Goal: Browse casually

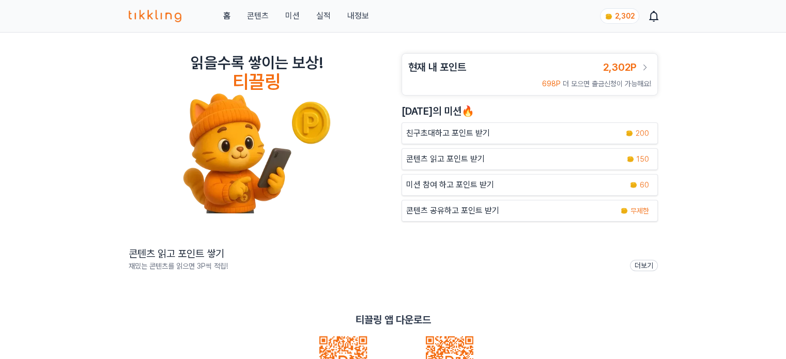
click at [247, 18] on link "콘텐츠" at bounding box center [258, 16] width 22 height 12
click at [260, 13] on link "콘텐츠" at bounding box center [258, 16] width 22 height 12
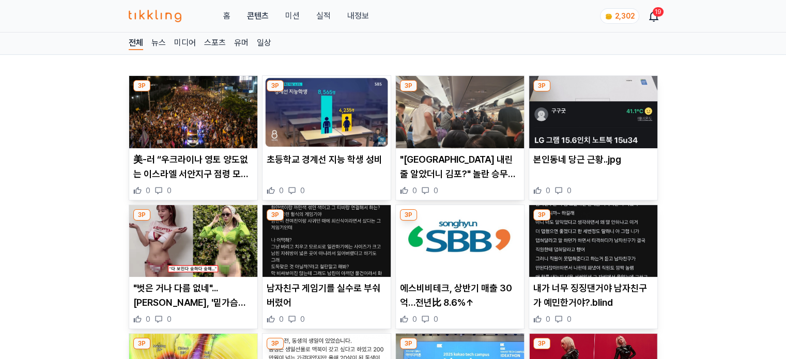
click at [197, 125] on img at bounding box center [193, 112] width 128 height 72
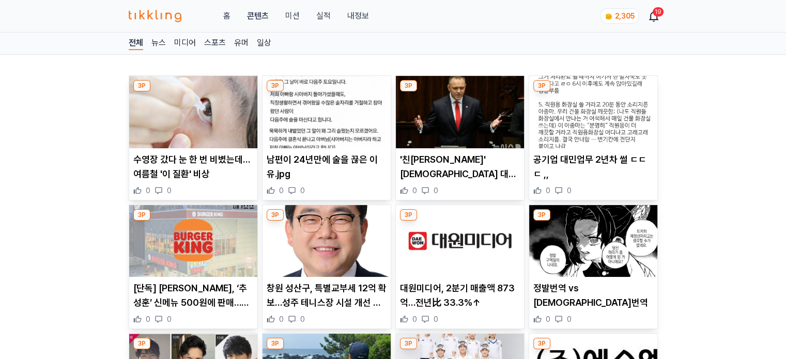
click at [315, 116] on img at bounding box center [327, 112] width 128 height 72
click at [499, 101] on img at bounding box center [460, 112] width 128 height 72
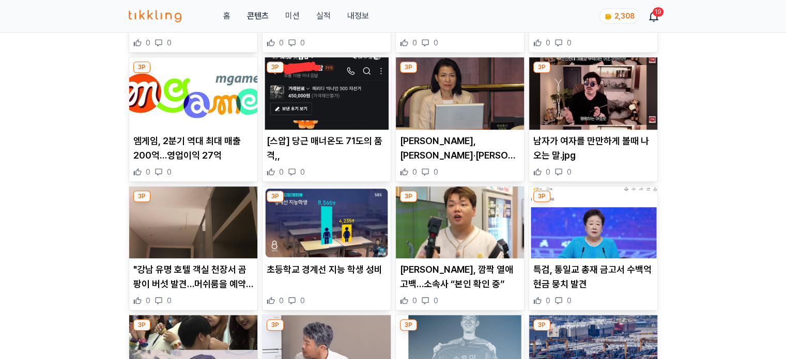
scroll to position [276, 0]
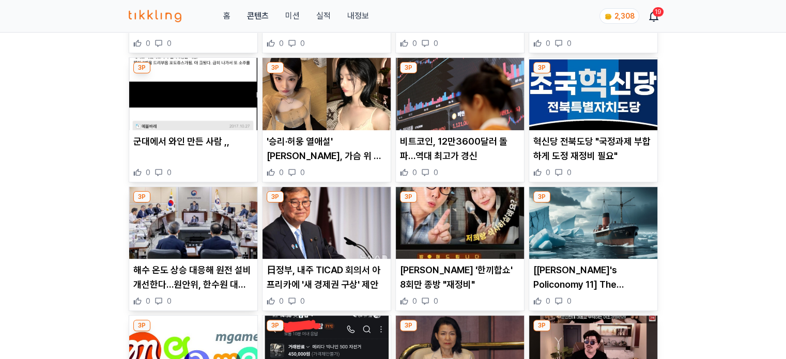
click at [333, 83] on img at bounding box center [327, 94] width 128 height 72
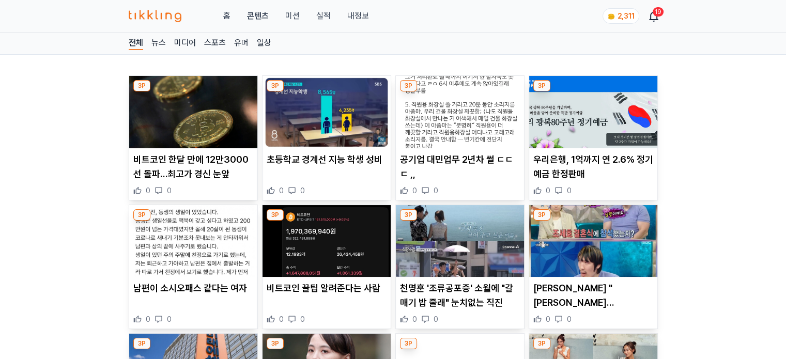
click at [216, 119] on img at bounding box center [193, 112] width 128 height 72
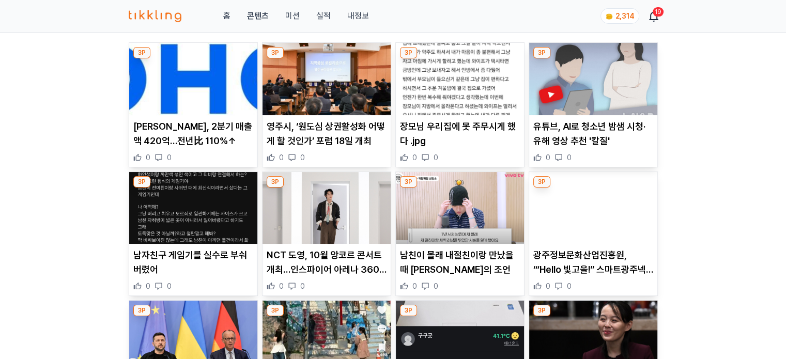
scroll to position [52, 0]
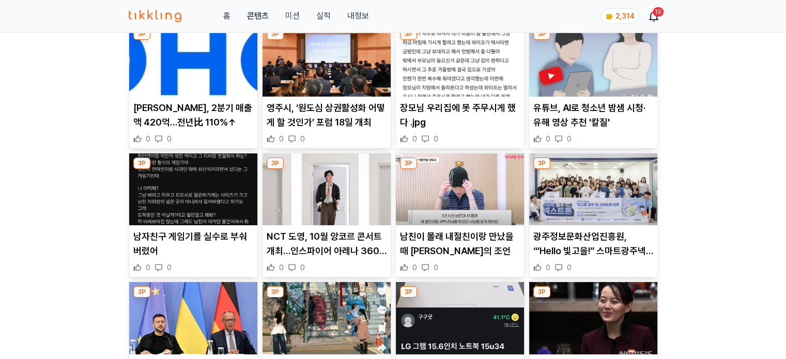
click at [347, 61] on img at bounding box center [327, 60] width 128 height 72
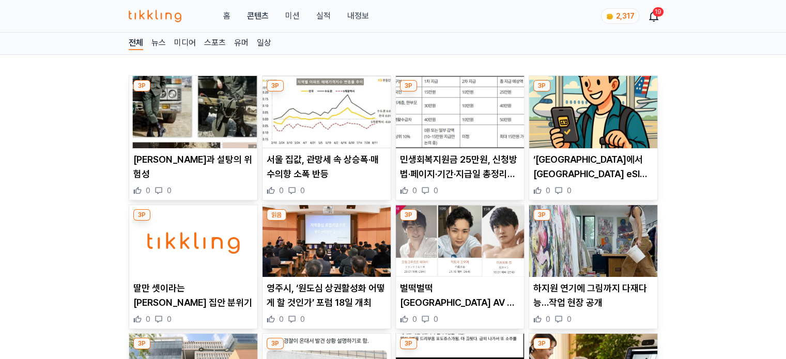
click at [310, 110] on img at bounding box center [327, 112] width 128 height 72
